Goal: Task Accomplishment & Management: Use online tool/utility

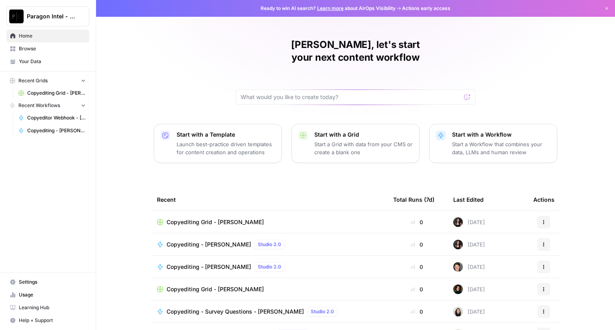
click at [185, 218] on span "Copyediting Grid - [PERSON_NAME]" at bounding box center [214, 222] width 97 height 8
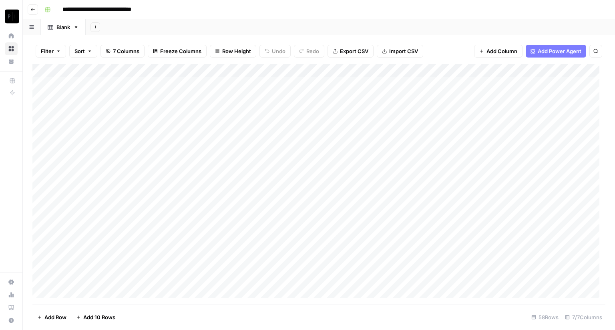
click at [32, 9] on icon "button" at bounding box center [32, 9] width 5 height 5
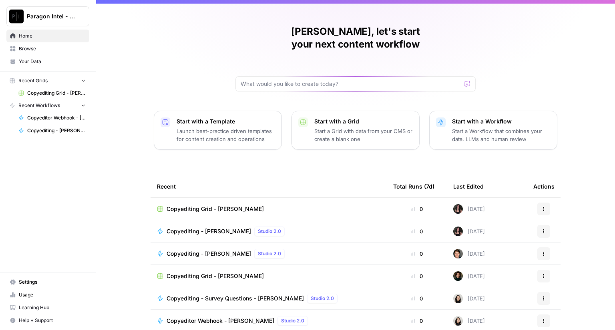
scroll to position [37, 0]
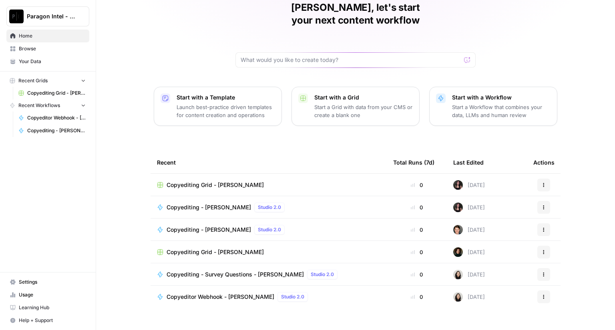
click at [199, 293] on span "Copyeditor Webhook - [PERSON_NAME]" at bounding box center [220, 297] width 108 height 8
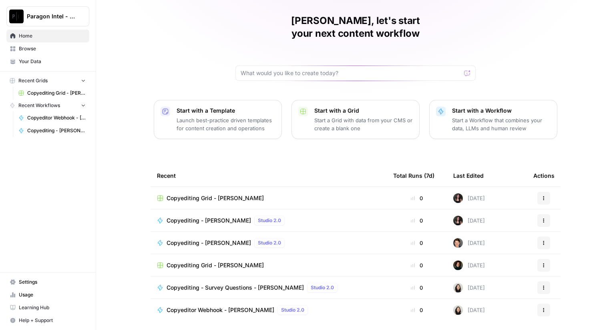
scroll to position [37, 0]
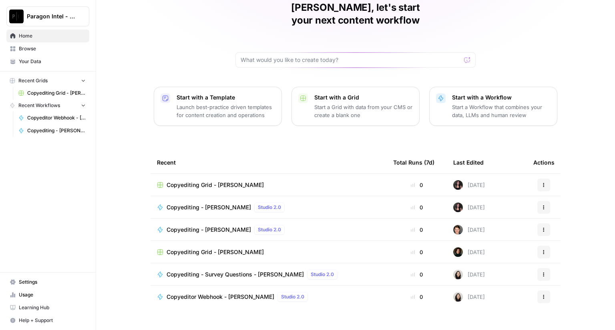
click at [187, 204] on span "Copyediting - [PERSON_NAME]" at bounding box center [208, 208] width 84 height 8
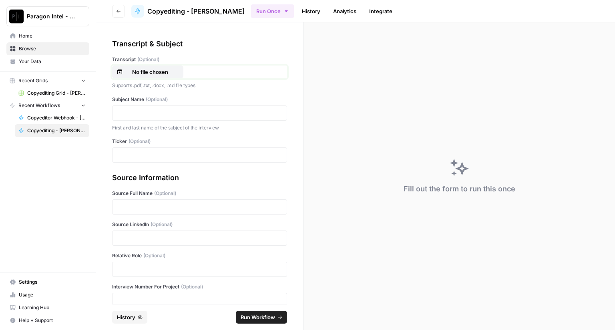
click at [166, 72] on p "No file chosen" at bounding box center [149, 72] width 51 height 8
click at [150, 113] on p at bounding box center [199, 113] width 164 height 8
click at [136, 156] on p at bounding box center [199, 155] width 164 height 8
click at [141, 206] on p at bounding box center [199, 207] width 164 height 8
click at [122, 241] on p at bounding box center [199, 238] width 164 height 8
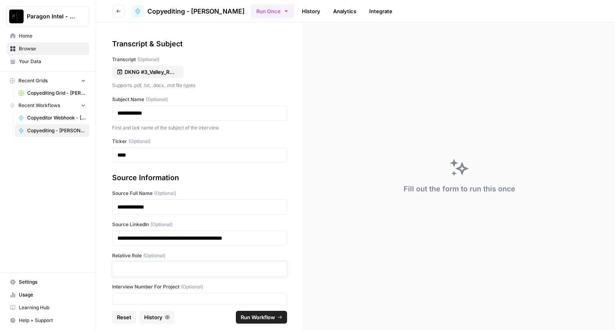
click at [152, 271] on p at bounding box center [199, 270] width 164 height 8
click at [146, 297] on p at bounding box center [199, 301] width 164 height 8
click at [251, 318] on span "Run Workflow" at bounding box center [257, 318] width 34 height 8
